Goal: Feedback & Contribution: Submit feedback/report problem

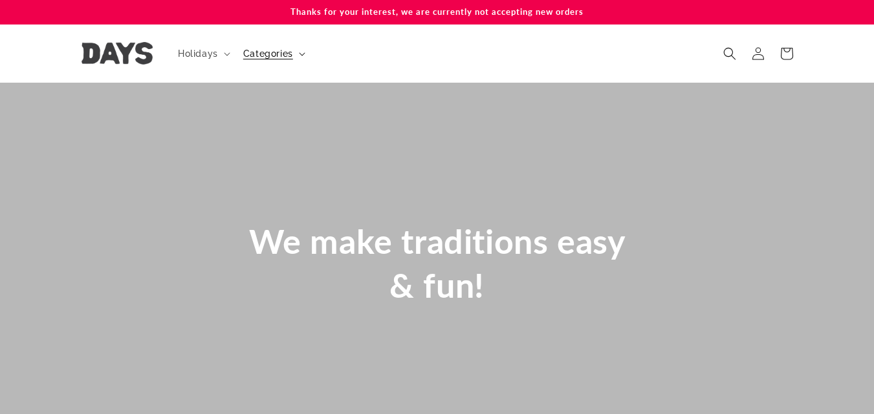
scroll to position [0, 874]
click at [298, 51] on summary "Categories" at bounding box center [272, 53] width 75 height 27
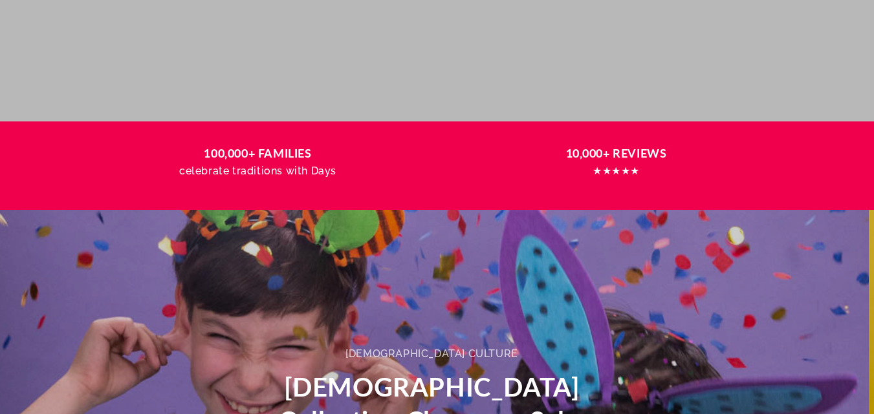
scroll to position [0, 0]
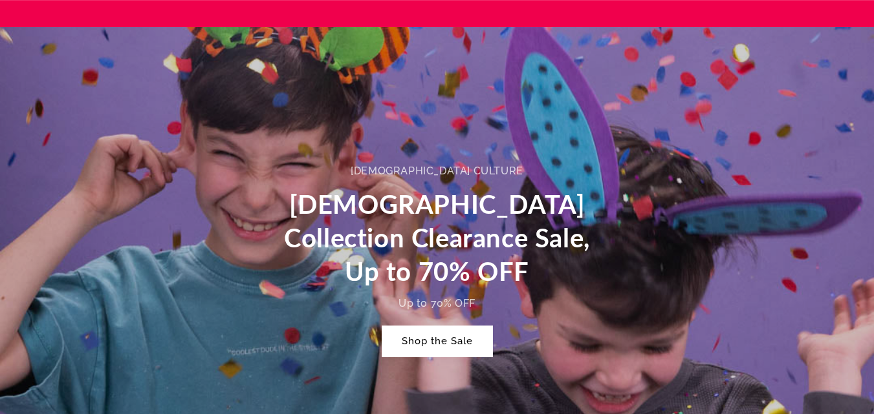
scroll to position [0, 2621]
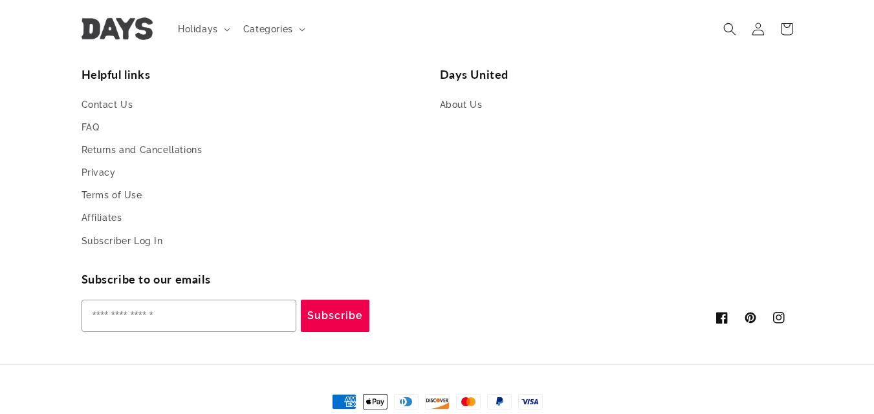
scroll to position [3163, 0]
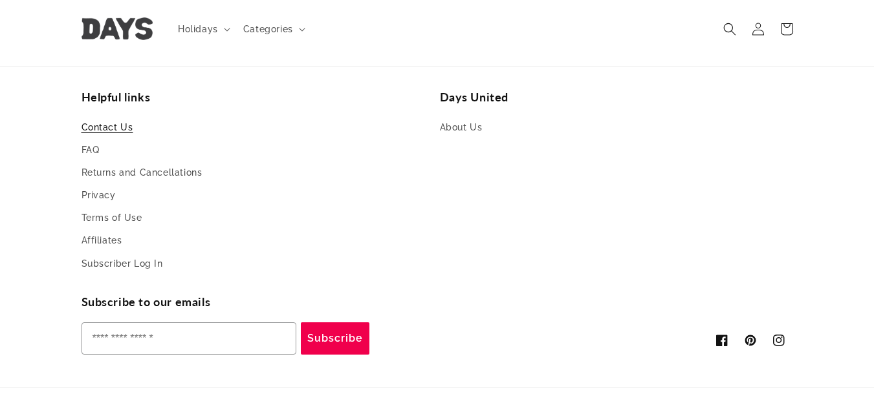
click at [124, 129] on link "Contact Us" at bounding box center [107, 129] width 52 height 19
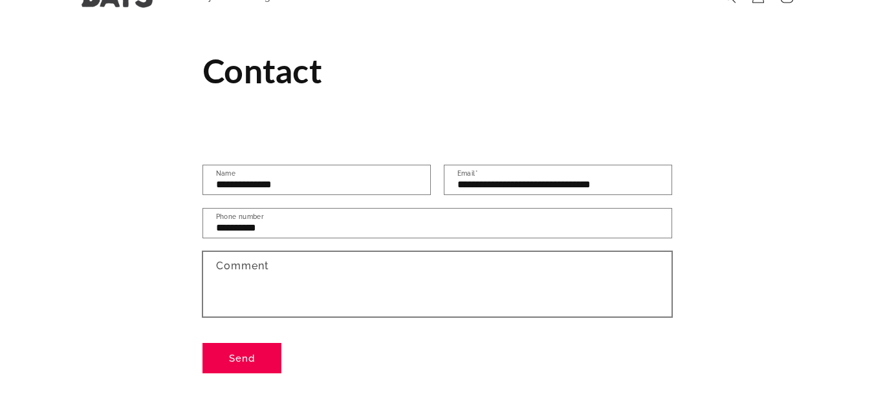
scroll to position [65, 0]
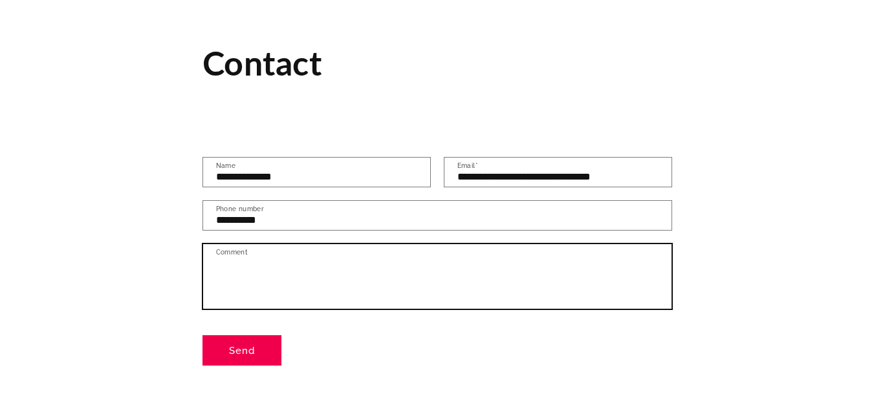
click at [312, 258] on textarea "Comment" at bounding box center [437, 276] width 468 height 65
paste textarea "**********"
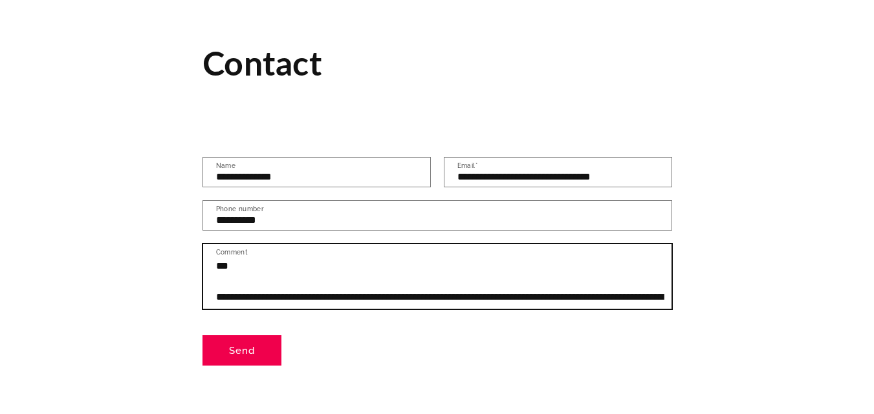
scroll to position [429, 0]
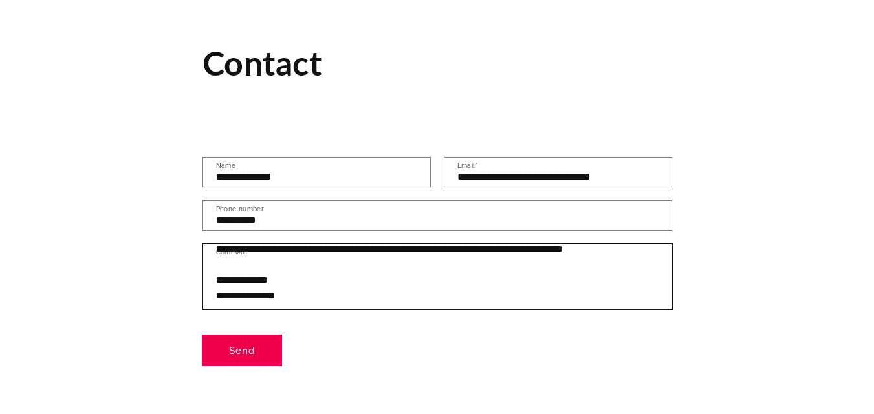
type textarea "**********"
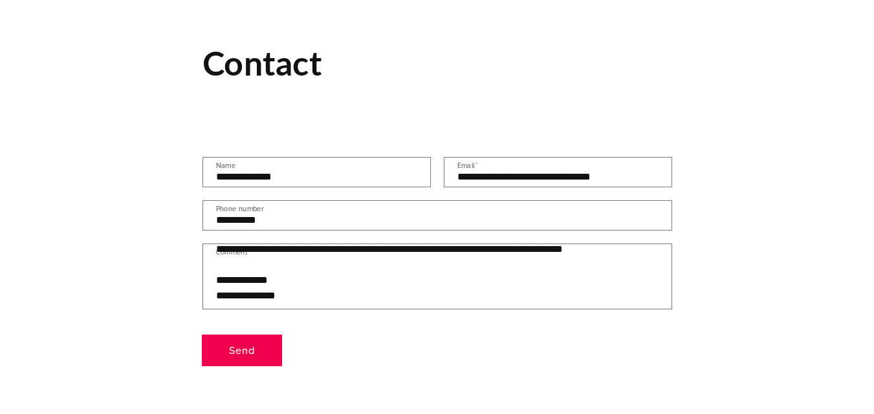
click at [238, 350] on button "Send" at bounding box center [241, 351] width 79 height 30
